Goal: Task Accomplishment & Management: Complete application form

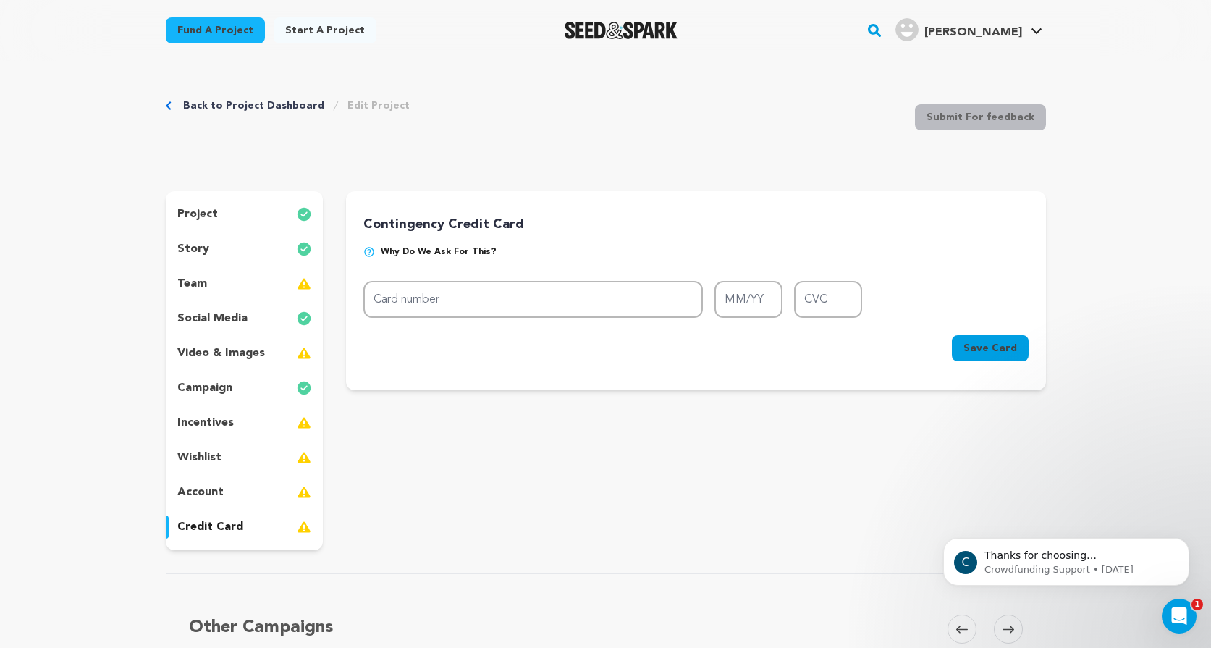
scroll to position [5, 0]
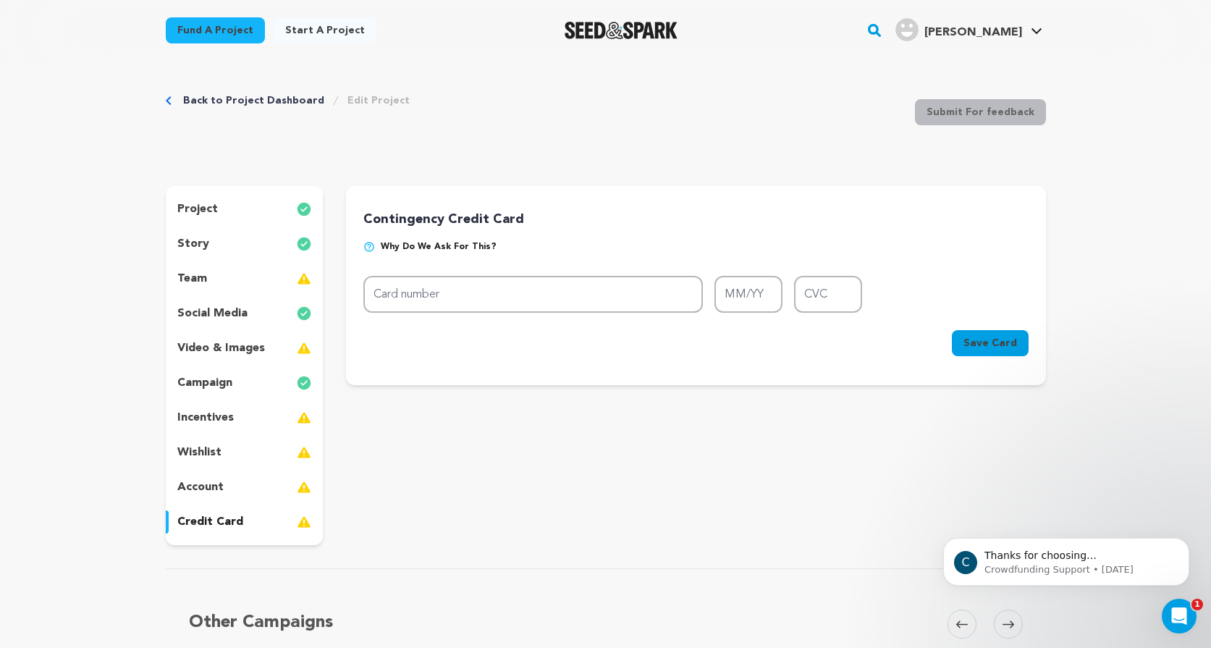
click at [201, 237] on p "story" at bounding box center [193, 243] width 32 height 17
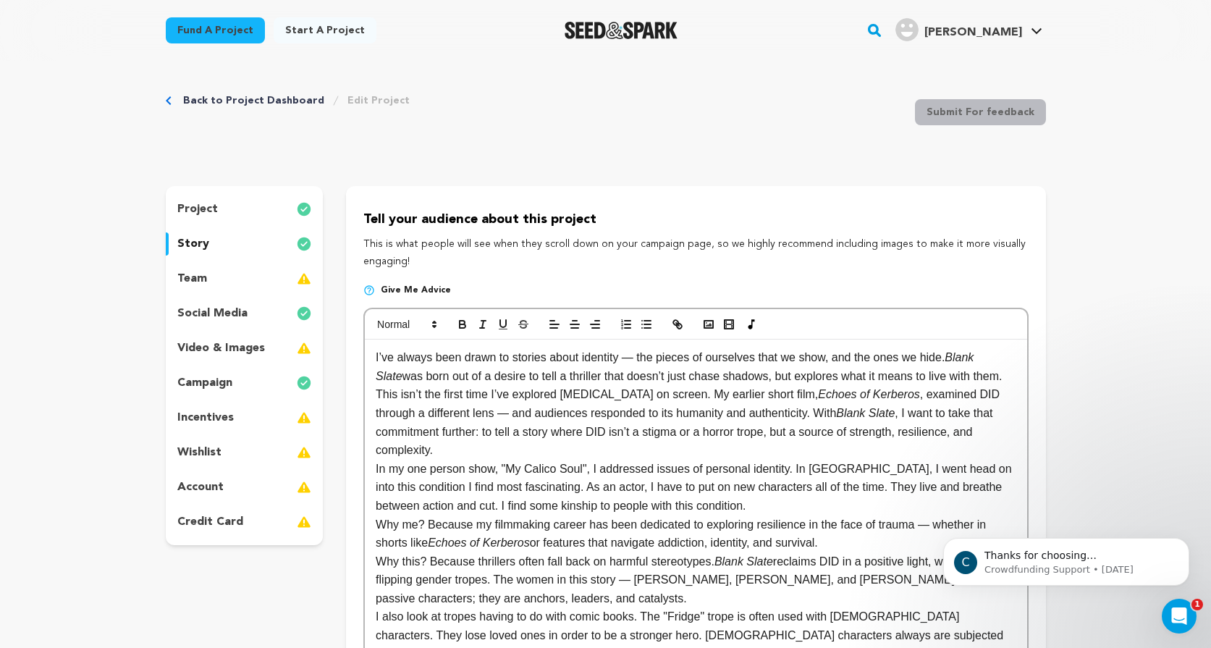
click at [206, 206] on p "project" at bounding box center [197, 209] width 41 height 17
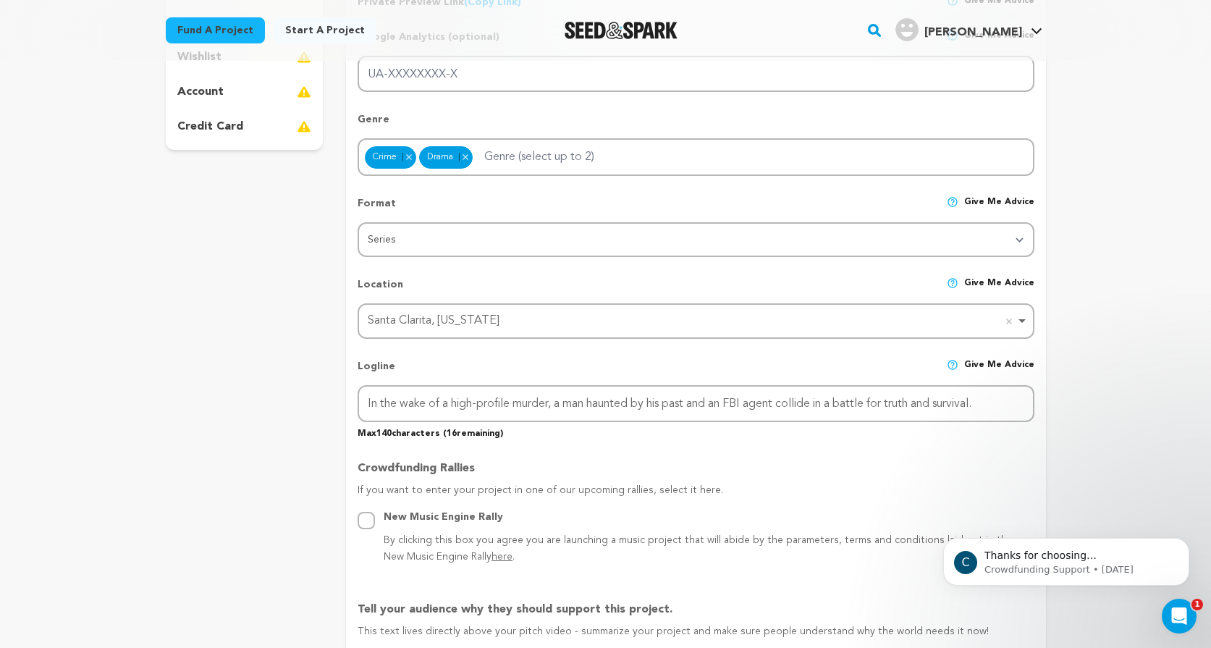
scroll to position [408, 0]
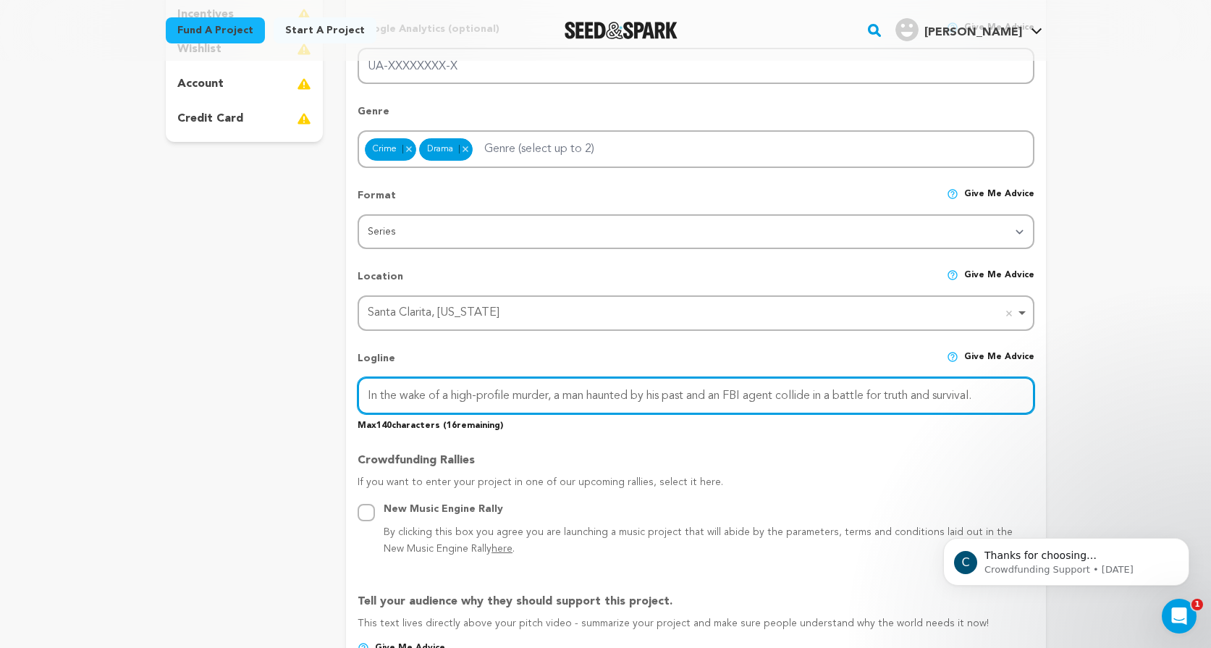
click at [520, 394] on input "In the wake of a high-profile murder, a man haunted by his past and an FBI agen…" at bounding box center [696, 395] width 676 height 37
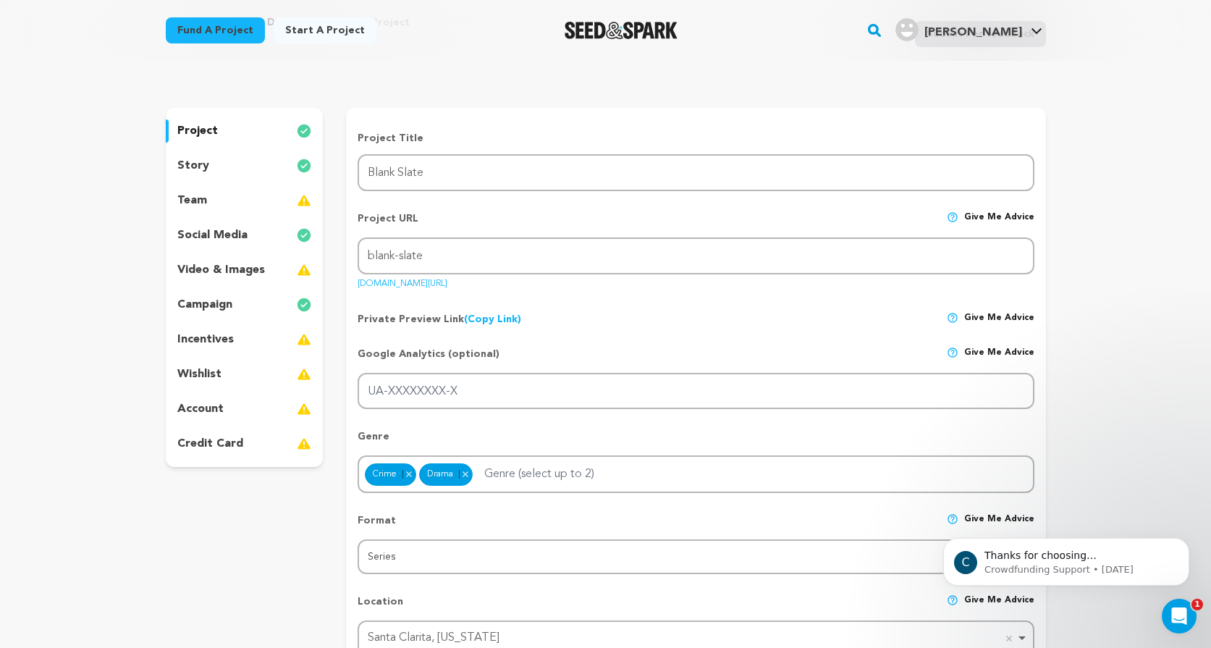
scroll to position [80, 0]
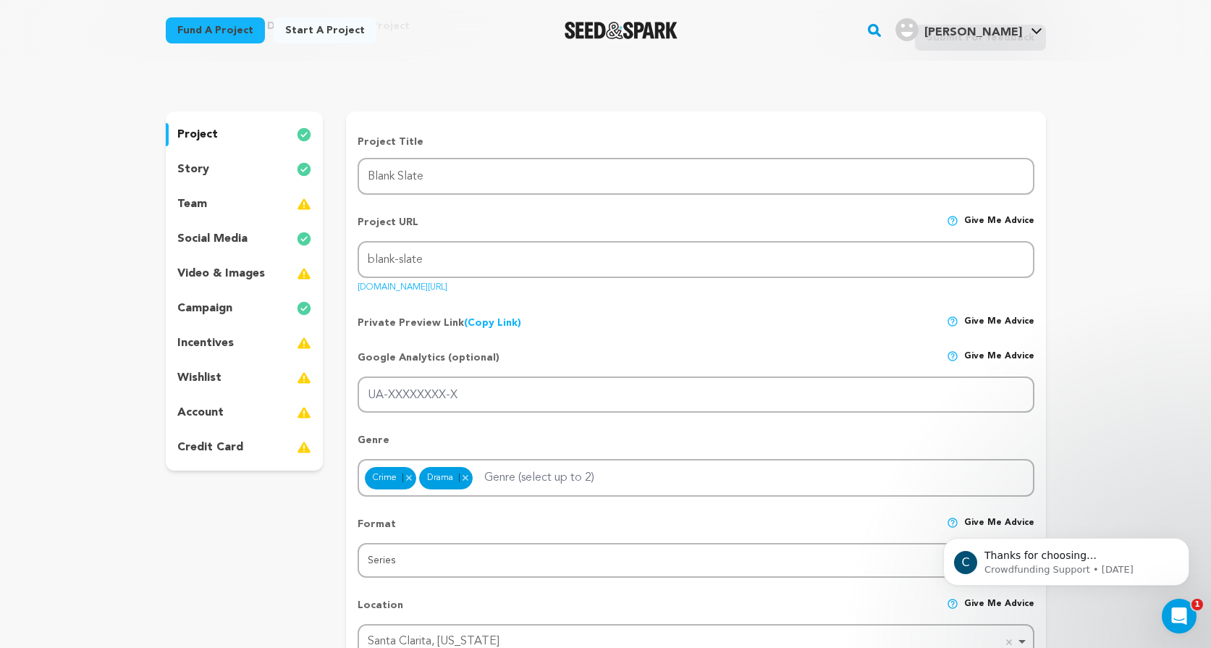
click at [199, 165] on p "story" at bounding box center [193, 169] width 32 height 17
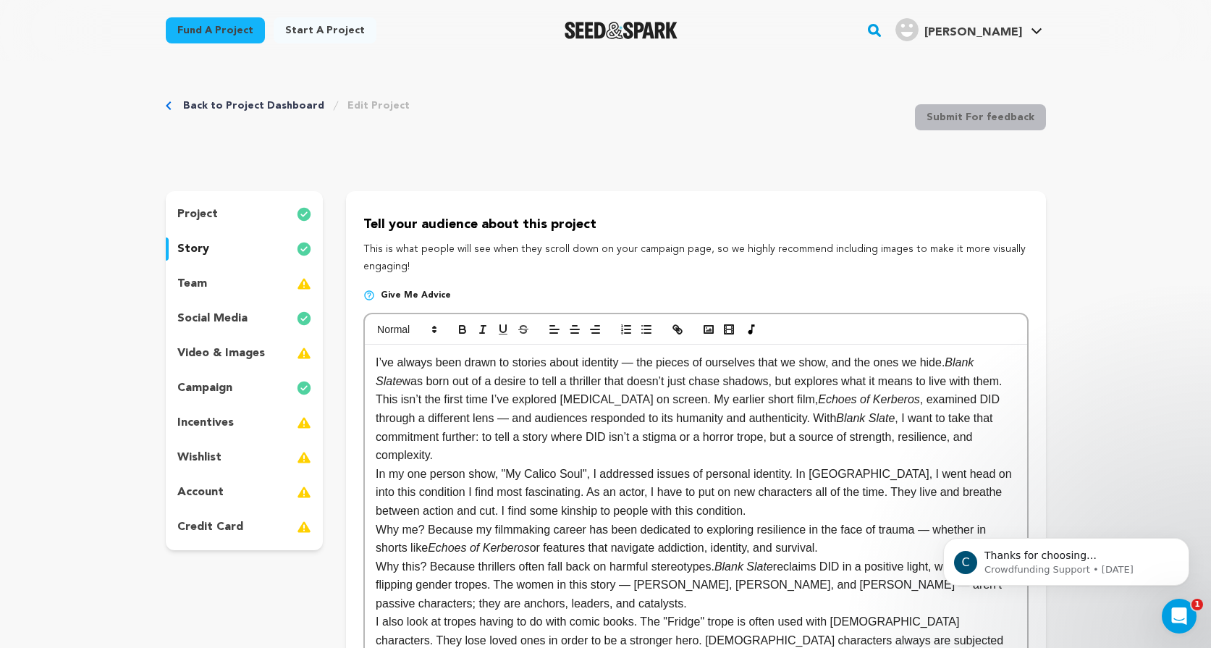
click at [208, 216] on p "project" at bounding box center [197, 214] width 41 height 17
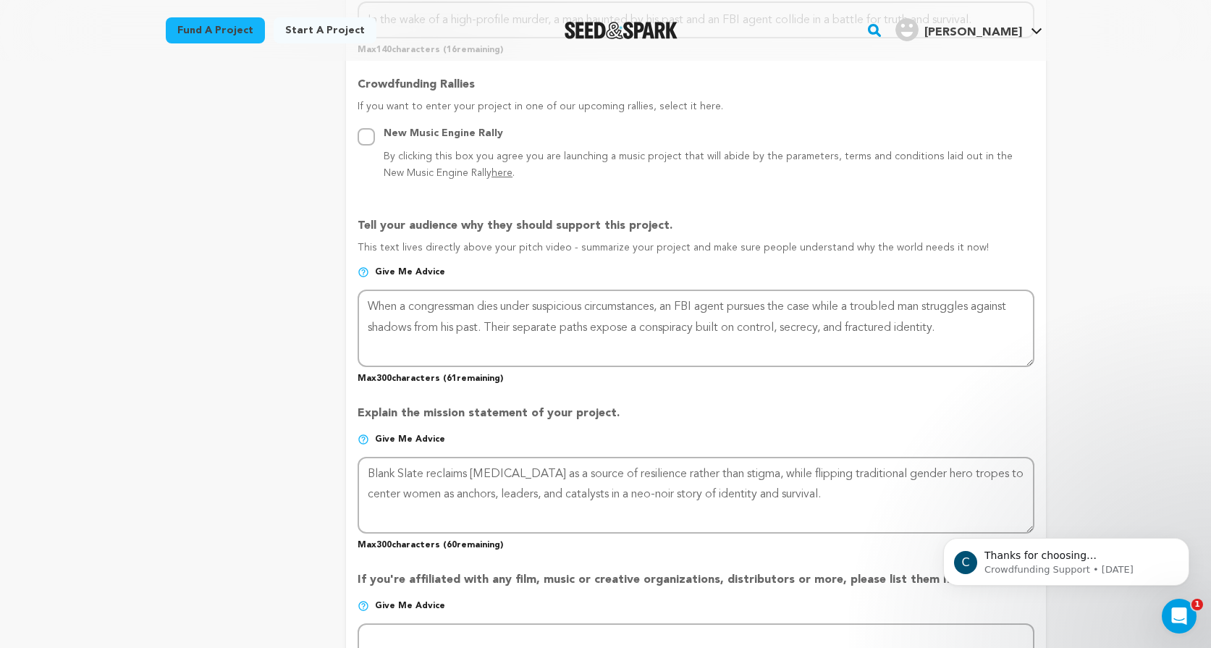
scroll to position [793, 0]
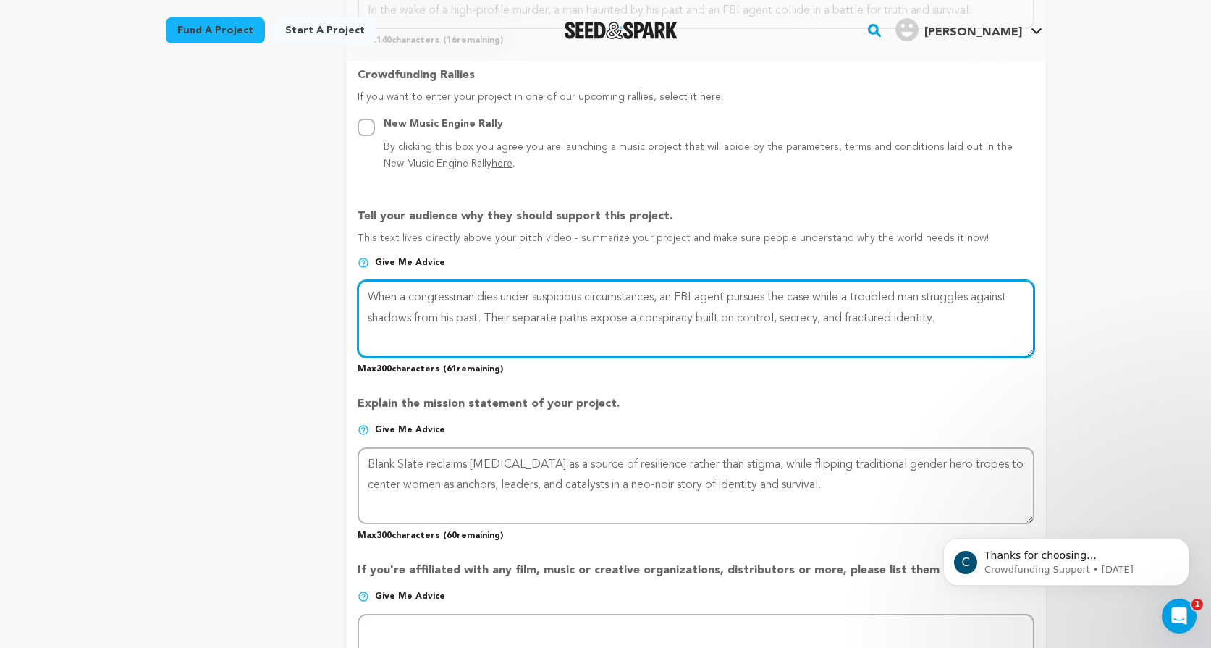
drag, startPoint x: 992, startPoint y: 319, endPoint x: 340, endPoint y: 298, distance: 652.6
click at [340, 298] on div "project story team social media video & images campaign incentives wishlist" at bounding box center [606, 235] width 880 height 1675
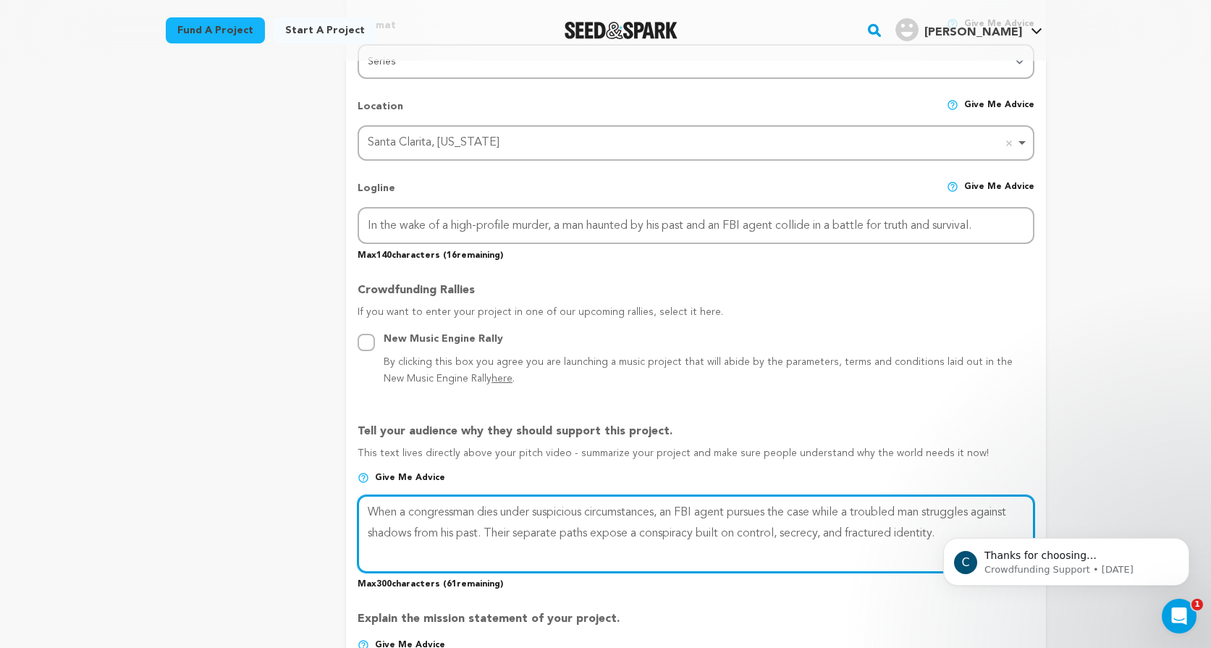
scroll to position [0, 0]
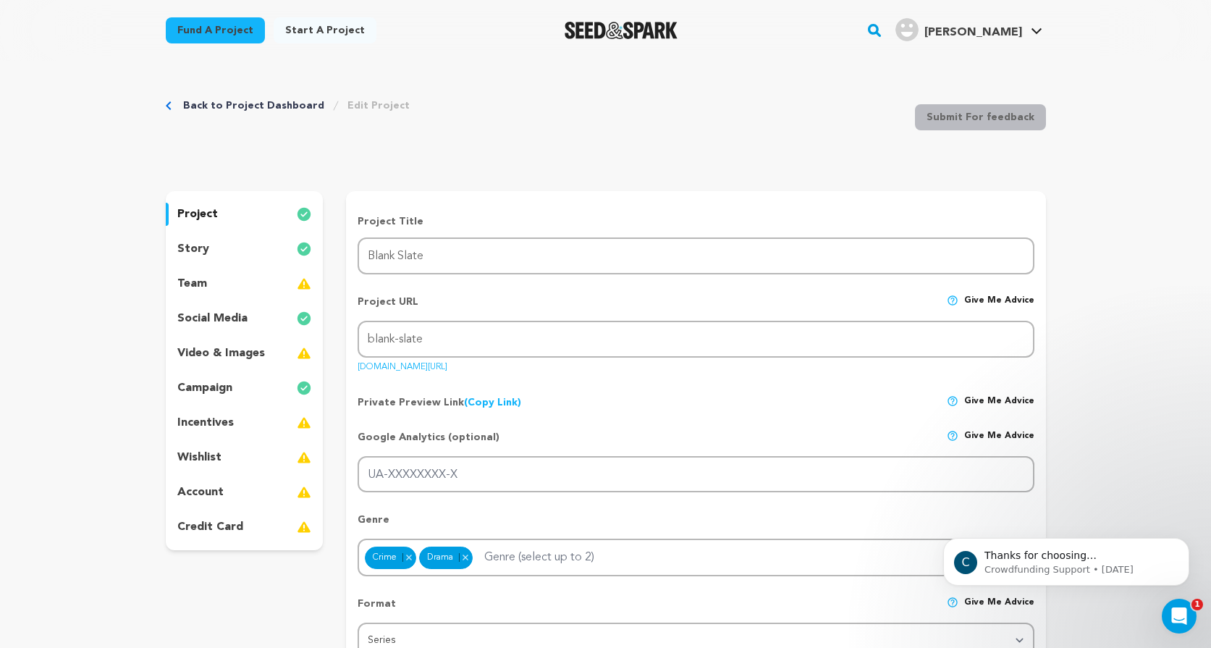
click at [204, 243] on p "story" at bounding box center [193, 248] width 32 height 17
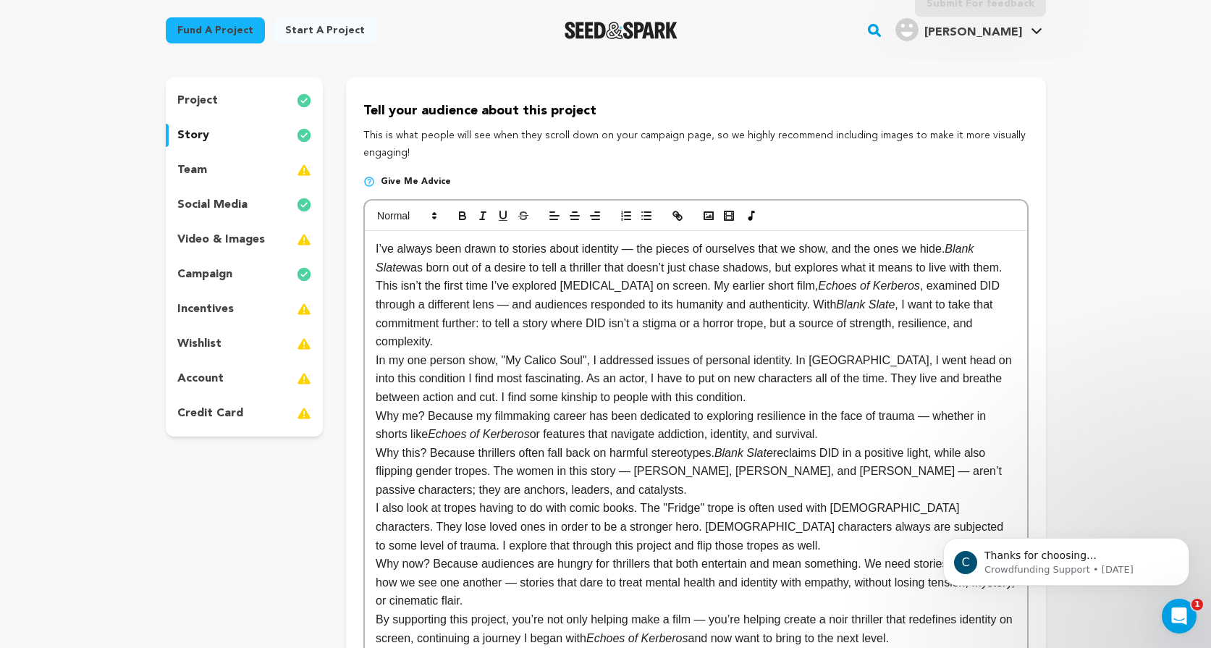
scroll to position [100, 0]
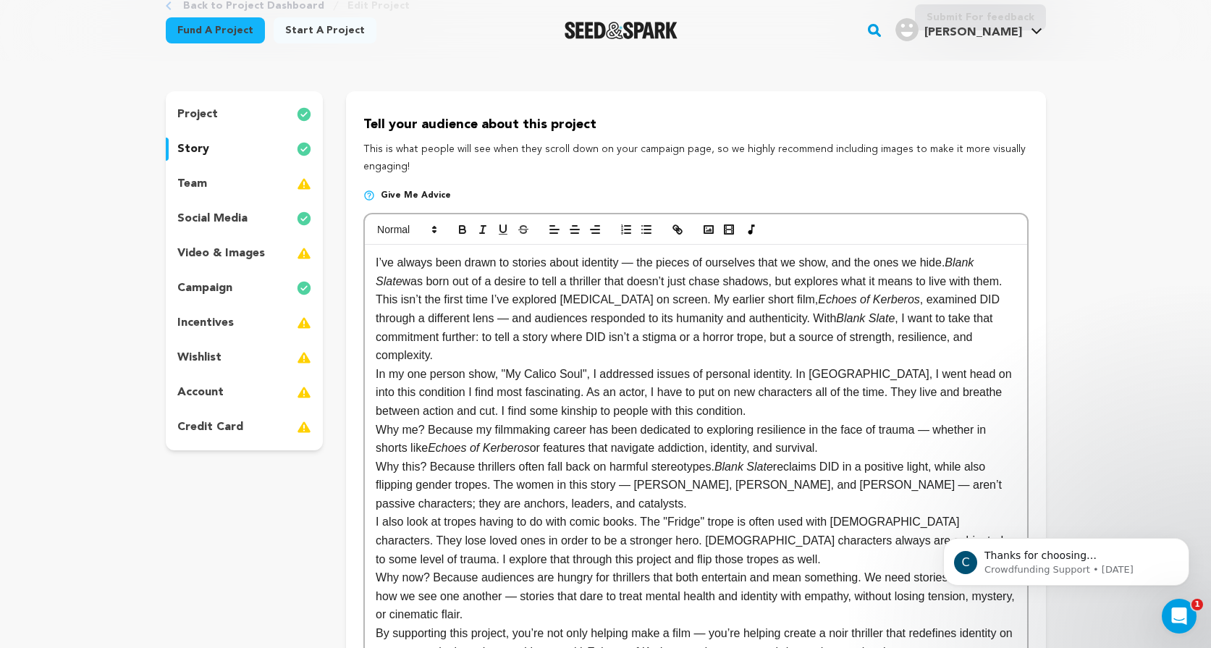
click at [529, 497] on p "Why this? Because thrillers often fall back on harmful stereotypes. Blank Slate…" at bounding box center [696, 486] width 640 height 56
click at [553, 505] on p "Why this? Because thrillers often fall back on harmful stereotypes. Blank Slate…" at bounding box center [696, 486] width 640 height 56
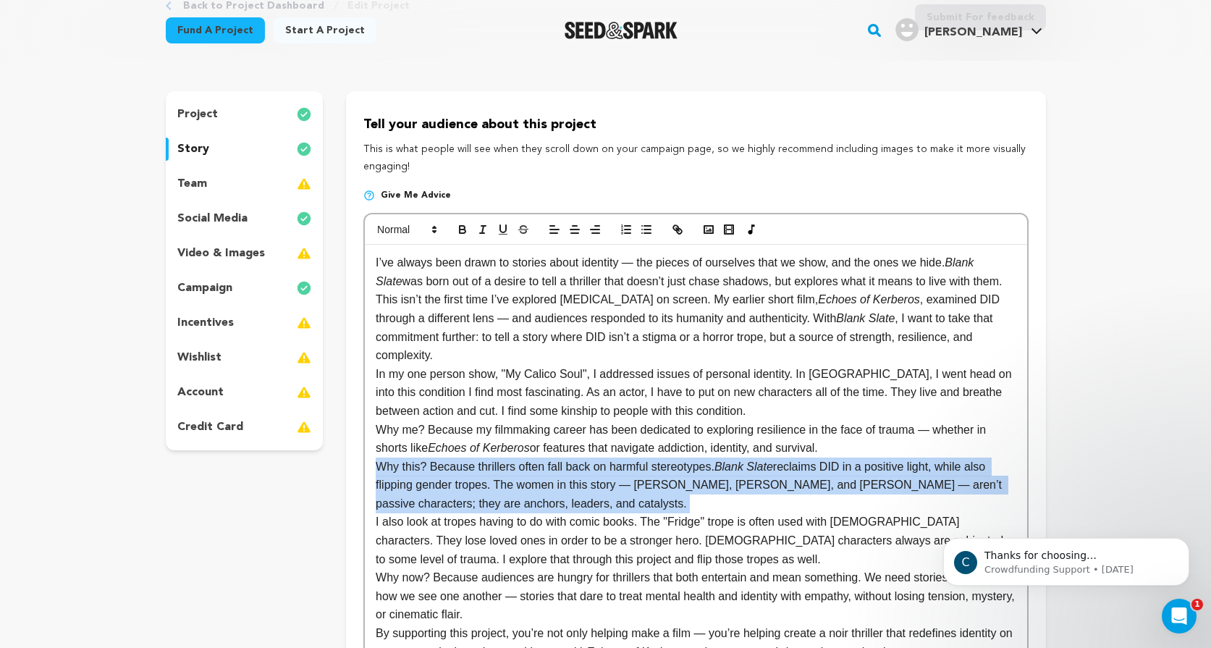
click at [553, 505] on p "Why this? Because thrillers often fall back on harmful stereotypes. Blank Slate…" at bounding box center [696, 486] width 640 height 56
click at [560, 512] on p "Why this? Because thrillers often fall back on harmful stereotypes. Blank Slate…" at bounding box center [696, 486] width 640 height 56
